Goal: Task Accomplishment & Management: Manage account settings

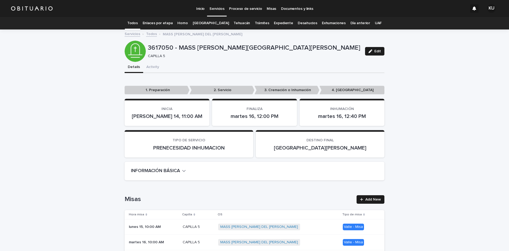
click at [219, 7] on p "Servicios" at bounding box center [217, 5] width 15 height 11
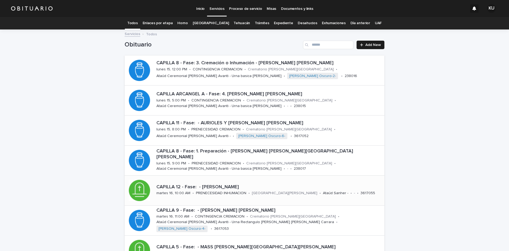
click at [286, 185] on p "CAPILLA 12 - Fase: - [PERSON_NAME]" at bounding box center [270, 187] width 226 height 6
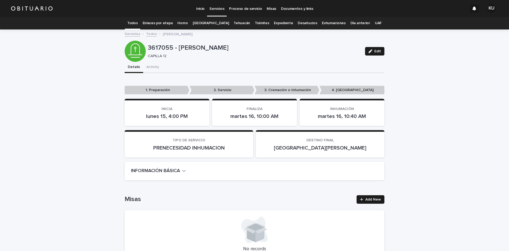
click at [371, 47] on button "Edit" at bounding box center [374, 51] width 19 height 8
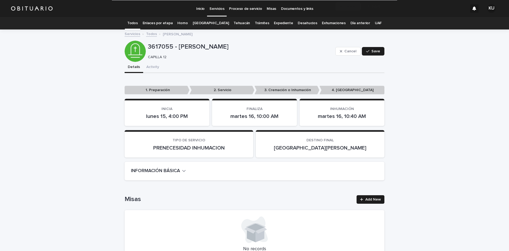
scroll to position [1354, 0]
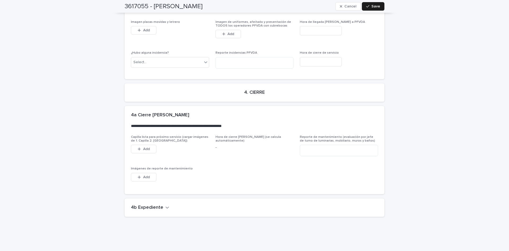
click at [166, 205] on icon "button" at bounding box center [168, 207] width 4 height 5
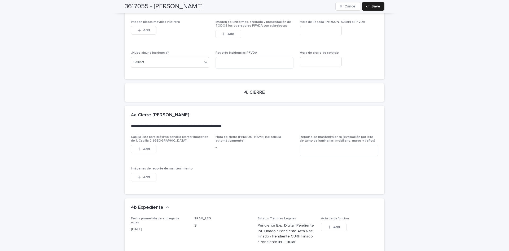
scroll to position [1532, 0]
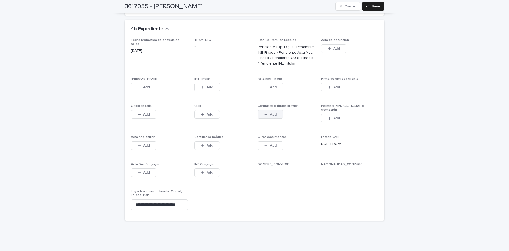
click at [265, 112] on icon "button" at bounding box center [266, 114] width 3 height 4
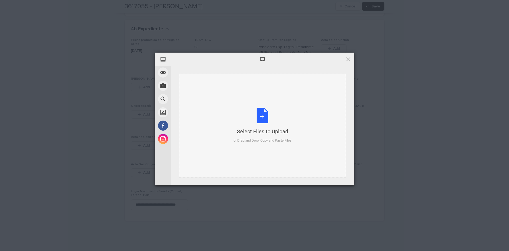
click at [258, 116] on div "Select Files to Upload or Drag and Drop, Copy and Paste Files" at bounding box center [263, 125] width 58 height 35
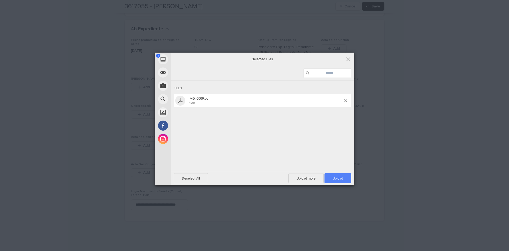
click at [333, 179] on span "Upload 1" at bounding box center [338, 178] width 10 height 4
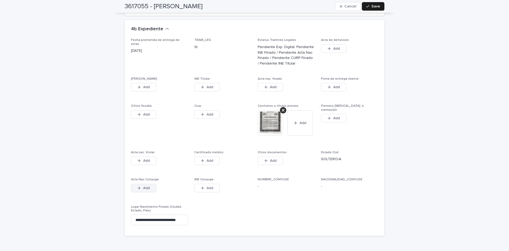
drag, startPoint x: 375, startPoint y: 203, endPoint x: 148, endPoint y: 173, distance: 229.1
click at [375, 203] on div "Fecha prometida de entrega de actas [DATE] TRAM_LEG SI Estatus Trámites Legales…" at bounding box center [254, 133] width 247 height 191
click at [153, 83] on button "Add" at bounding box center [143, 87] width 25 height 8
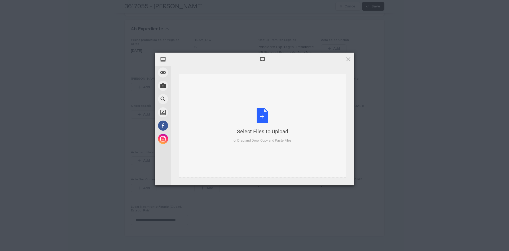
click at [261, 114] on div "Select Files to Upload or Drag and Drop, Copy and Paste Files" at bounding box center [263, 125] width 58 height 35
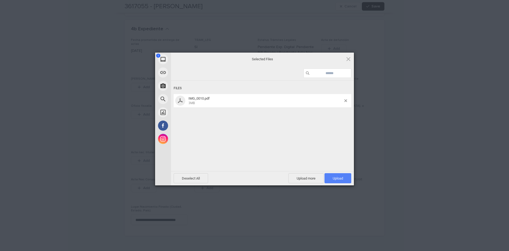
click at [334, 176] on span "Upload 1" at bounding box center [338, 178] width 10 height 4
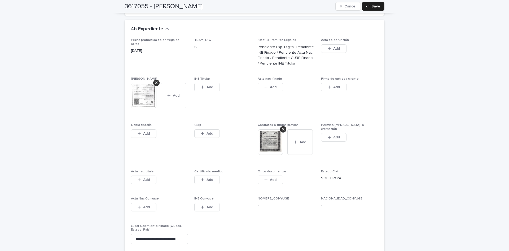
click at [207, 85] on span "Add" at bounding box center [210, 87] width 7 height 4
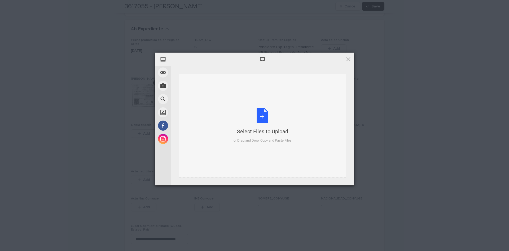
click at [261, 118] on div "Select Files to Upload or Drag and Drop, Copy and Paste Files" at bounding box center [263, 125] width 58 height 35
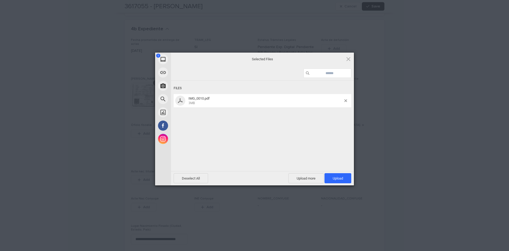
click at [341, 176] on span "Upload 1" at bounding box center [338, 178] width 10 height 4
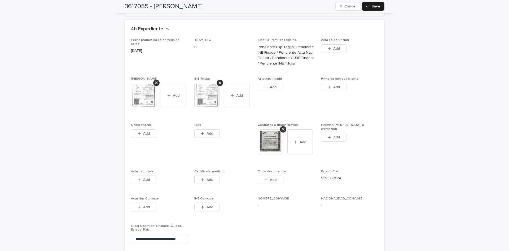
drag, startPoint x: 417, startPoint y: 98, endPoint x: 299, endPoint y: 105, distance: 118.0
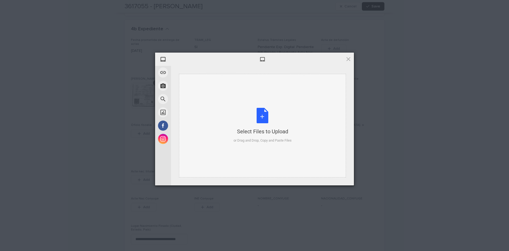
click at [268, 78] on div "Select Files to Upload or Drag and Drop, Copy and Paste Files" at bounding box center [262, 125] width 167 height 103
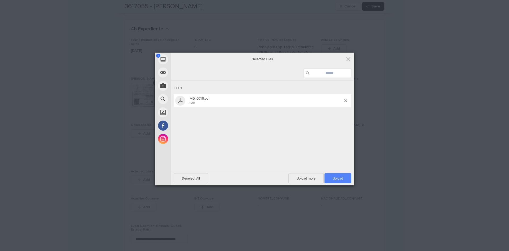
click at [340, 179] on span "Upload 1" at bounding box center [338, 178] width 10 height 4
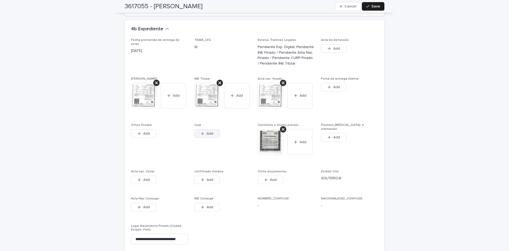
click at [213, 129] on button "Add" at bounding box center [206, 133] width 25 height 8
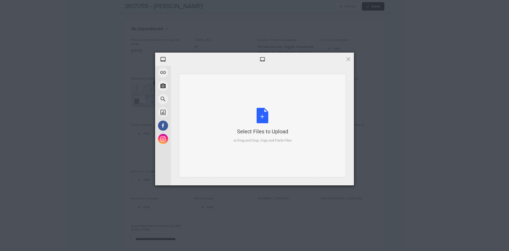
click at [266, 110] on div "Select Files to Upload or Drag and Drop, Copy and Paste Files" at bounding box center [263, 125] width 58 height 35
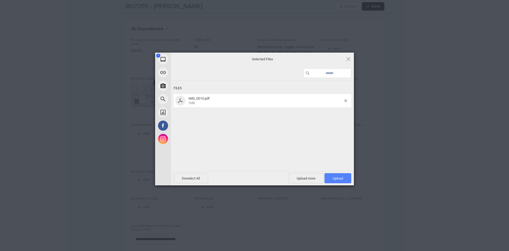
click at [335, 175] on span "Upload 1" at bounding box center [338, 178] width 27 height 10
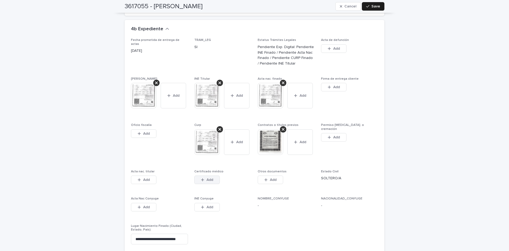
click at [212, 175] on button "Add" at bounding box center [206, 179] width 25 height 8
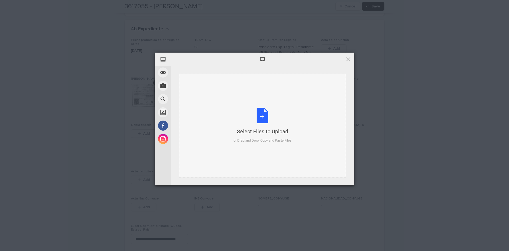
click at [259, 117] on div "Select Files to Upload or Drag and Drop, Copy and Paste Files" at bounding box center [263, 125] width 58 height 35
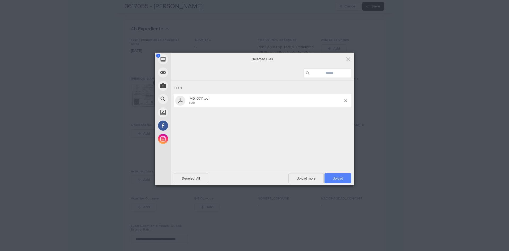
click at [349, 178] on span "Upload 1" at bounding box center [338, 178] width 27 height 10
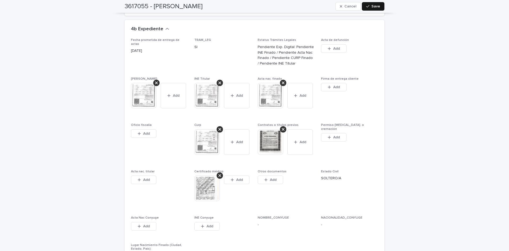
click at [376, 8] on span "Save" at bounding box center [376, 7] width 9 height 4
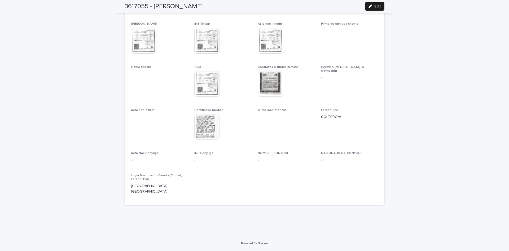
scroll to position [1444, 0]
